Goal: Communication & Community: Answer question/provide support

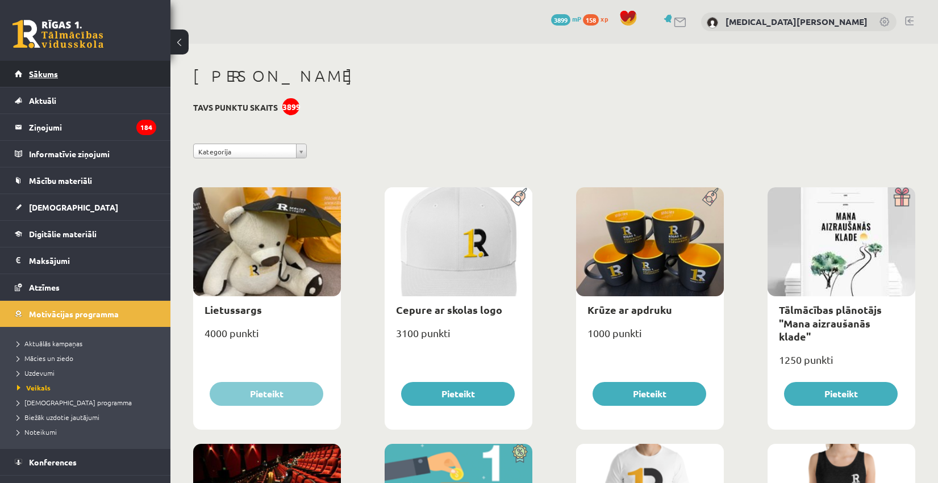
scroll to position [977, 0]
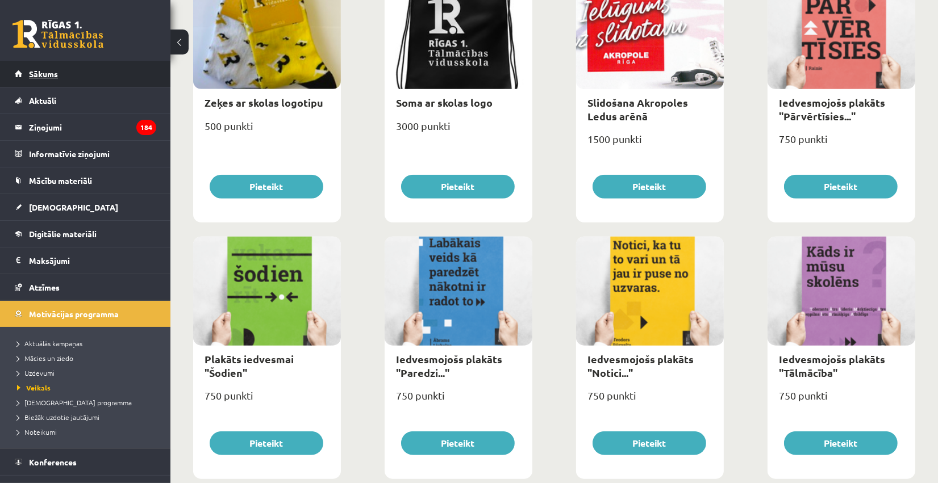
click at [63, 82] on link "Sākums" at bounding box center [85, 74] width 141 height 26
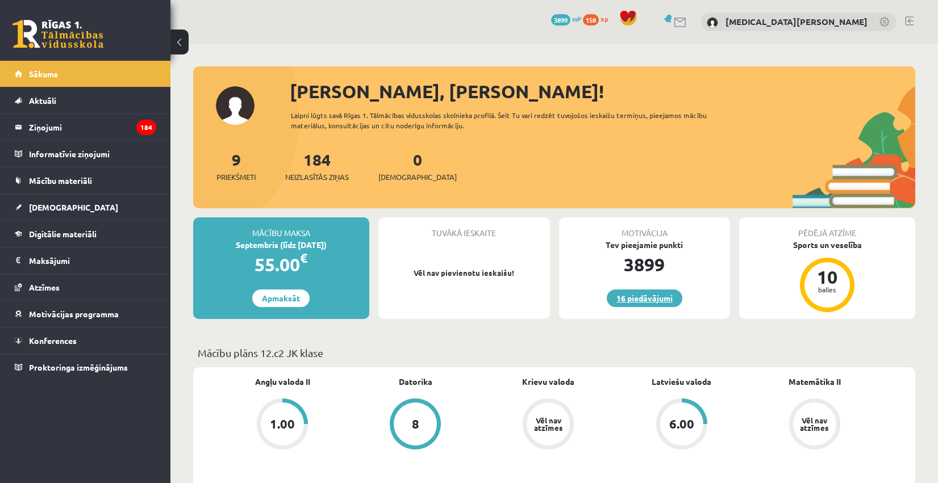
scroll to position [57, 0]
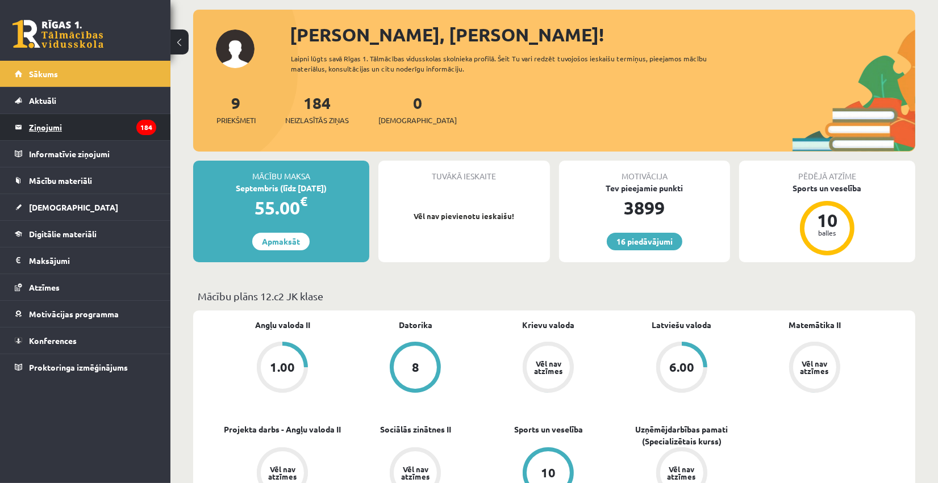
click at [78, 132] on legend "Ziņojumi 184" at bounding box center [92, 127] width 127 height 26
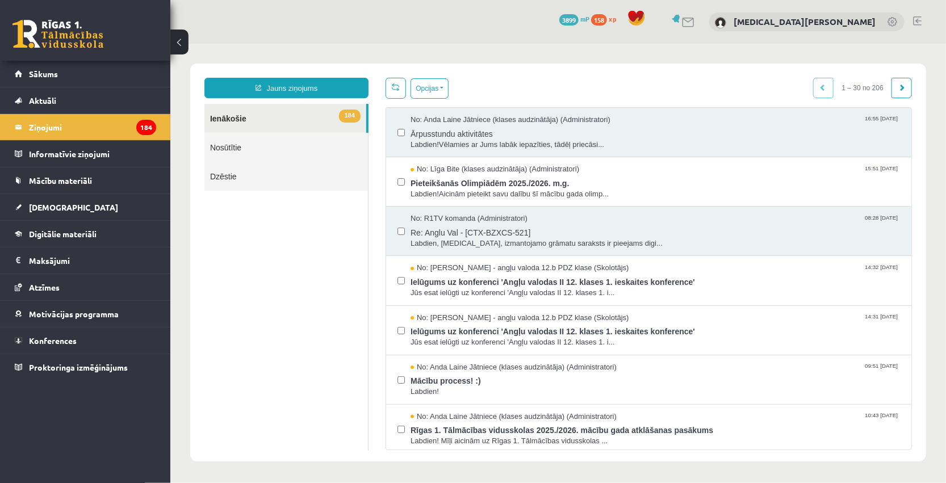
click at [257, 147] on link "Nosūtītie" at bounding box center [286, 146] width 164 height 29
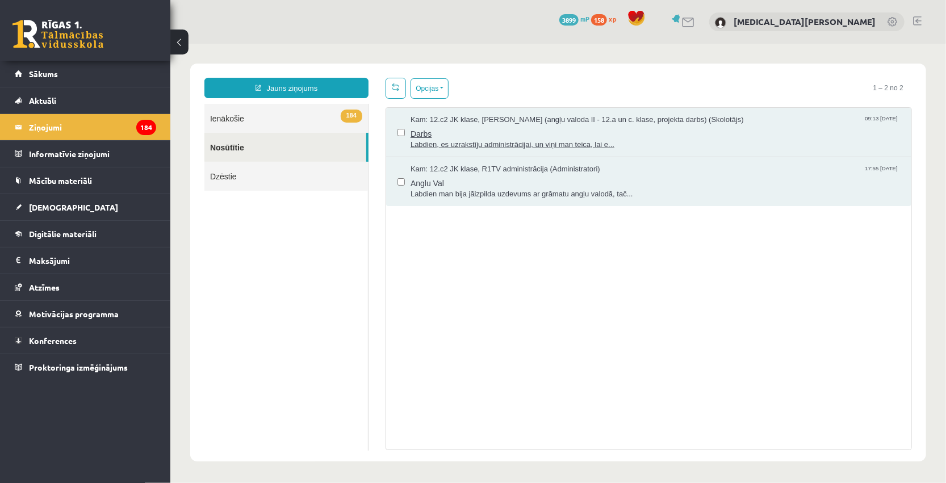
click at [541, 122] on span "Kam: 12.c2 JK klase, [PERSON_NAME] (angļu valoda II - 12.a un c. klase, projekt…" at bounding box center [576, 119] width 333 height 11
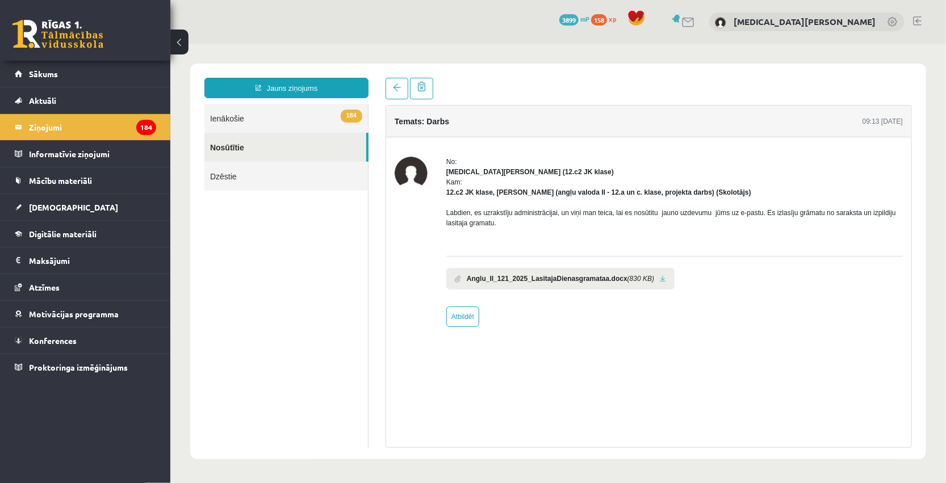
click at [303, 128] on link "184 Ienākošie" at bounding box center [286, 117] width 164 height 29
click at [303, 122] on link "184 Ienākošie" at bounding box center [286, 117] width 164 height 29
click at [49, 86] on link "Sākums" at bounding box center [85, 74] width 141 height 26
